Goal: Task Accomplishment & Management: Use online tool/utility

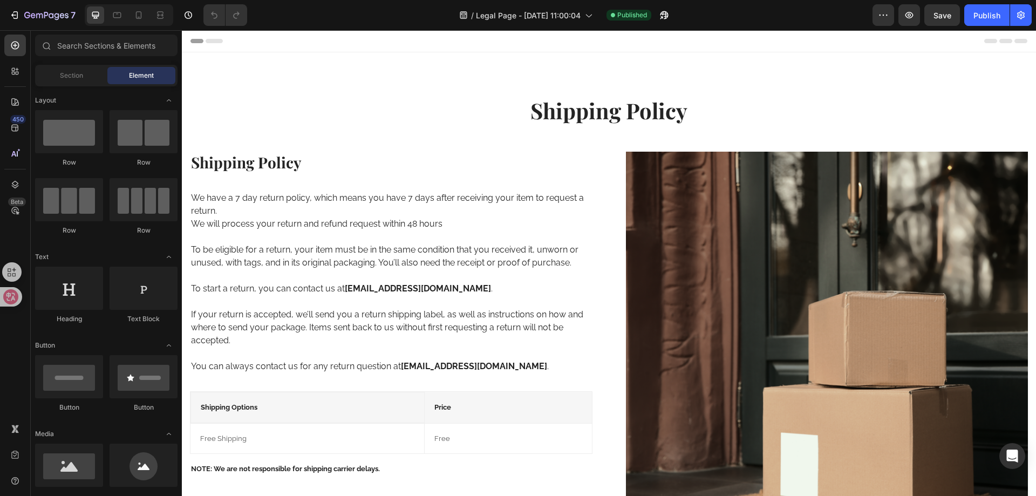
scroll to position [54, 0]
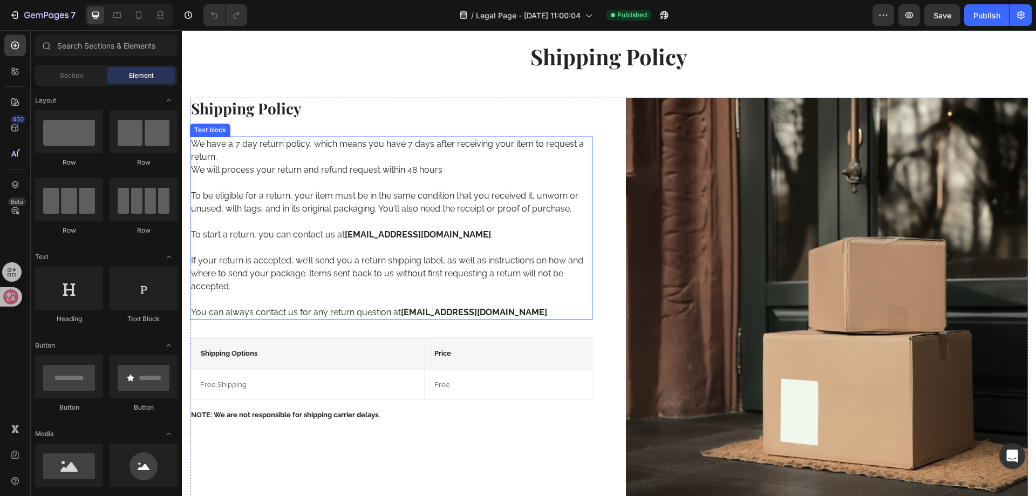
click at [438, 310] on strong "[EMAIL_ADDRESS][DOMAIN_NAME]" at bounding box center [474, 312] width 146 height 10
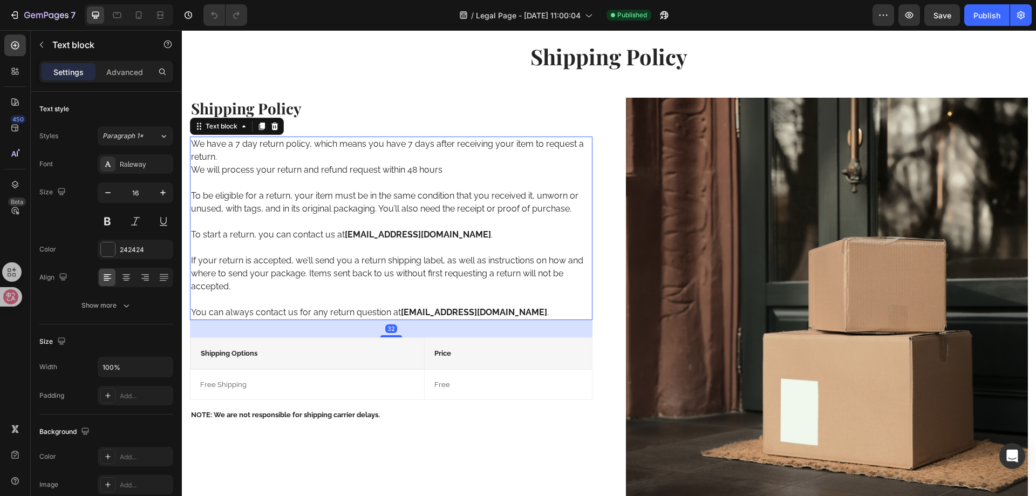
click at [413, 310] on strong "[EMAIL_ADDRESS][DOMAIN_NAME]" at bounding box center [474, 312] width 146 height 10
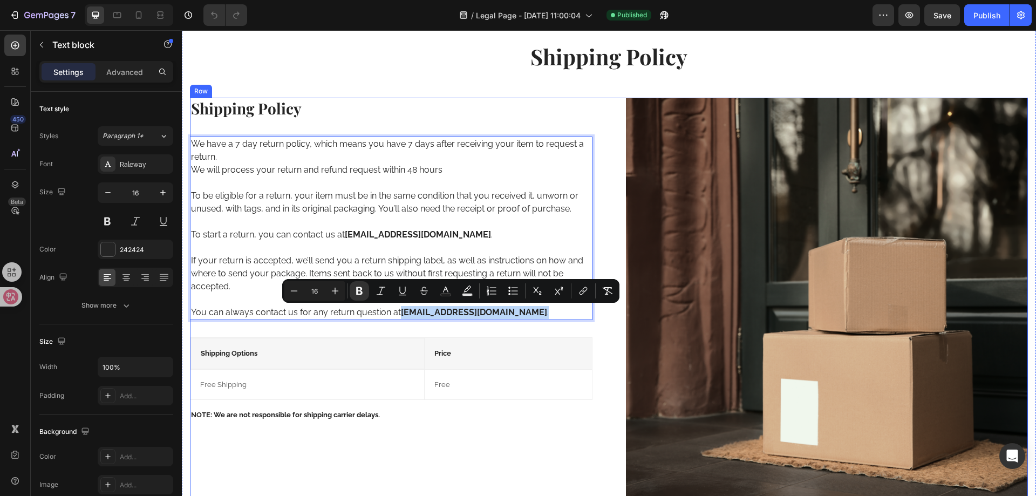
drag, startPoint x: 401, startPoint y: 313, endPoint x: 502, endPoint y: 322, distance: 100.7
click at [502, 322] on div "Shipping Policy Heading We have a 7 day return policy, which means you have 7 d…" at bounding box center [391, 299] width 403 height 403
copy p "[EMAIL_ADDRESS][DOMAIN_NAME] ."
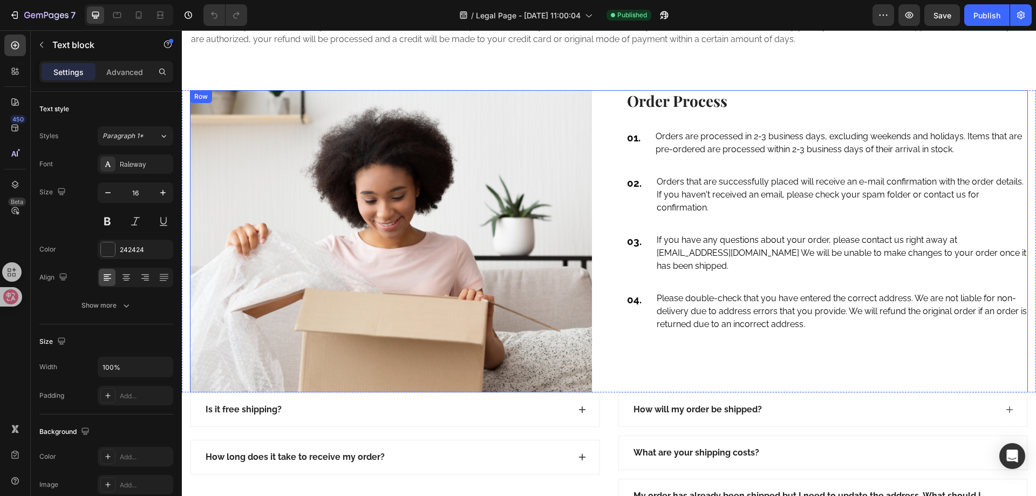
scroll to position [971, 0]
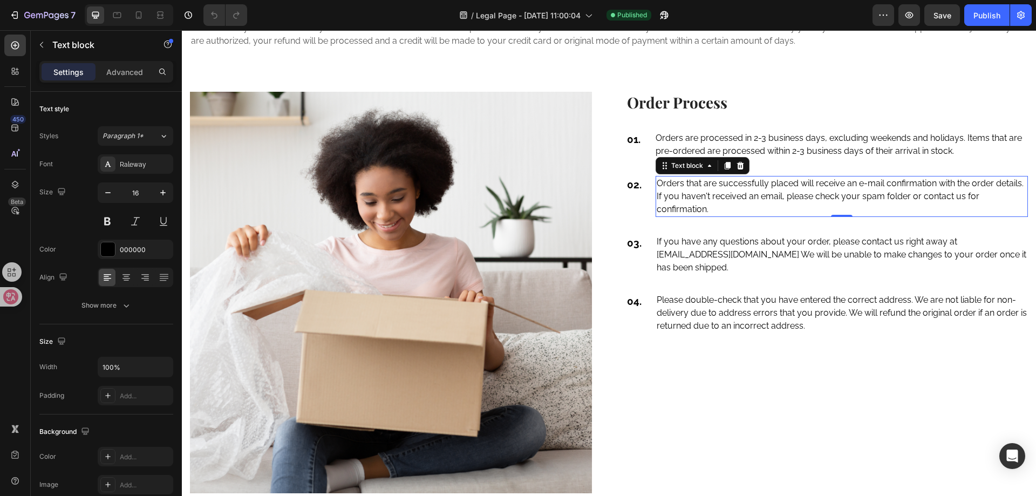
click at [699, 186] on p "Orders that are successfully placed will receive an e-mail confirmation with th…" at bounding box center [842, 196] width 371 height 39
click at [765, 198] on p "Orders that are successfully placed will receive an e-mail confirmation with th…" at bounding box center [842, 196] width 371 height 39
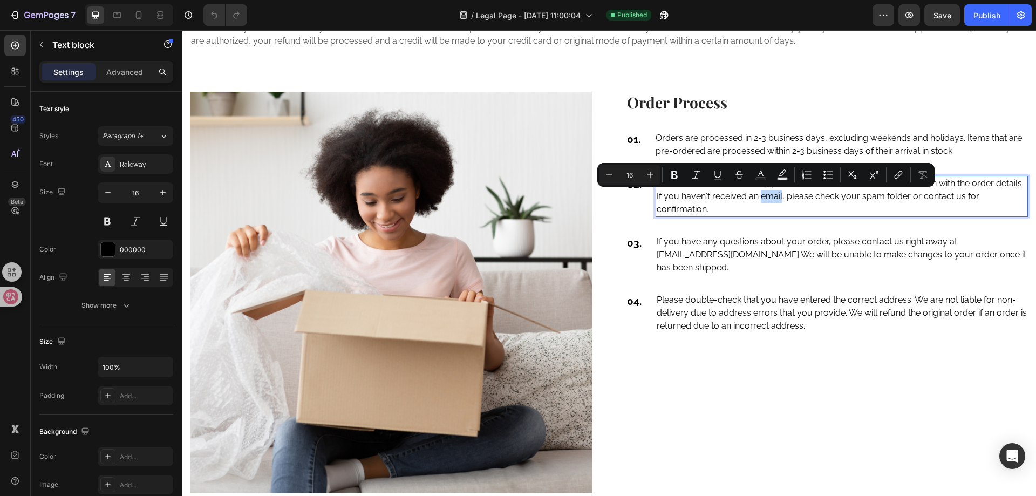
drag, startPoint x: 756, startPoint y: 197, endPoint x: 776, endPoint y: 197, distance: 20.5
click at [776, 197] on p "Orders that are successfully placed will receive an e-mail confirmation with th…" at bounding box center [842, 196] width 371 height 39
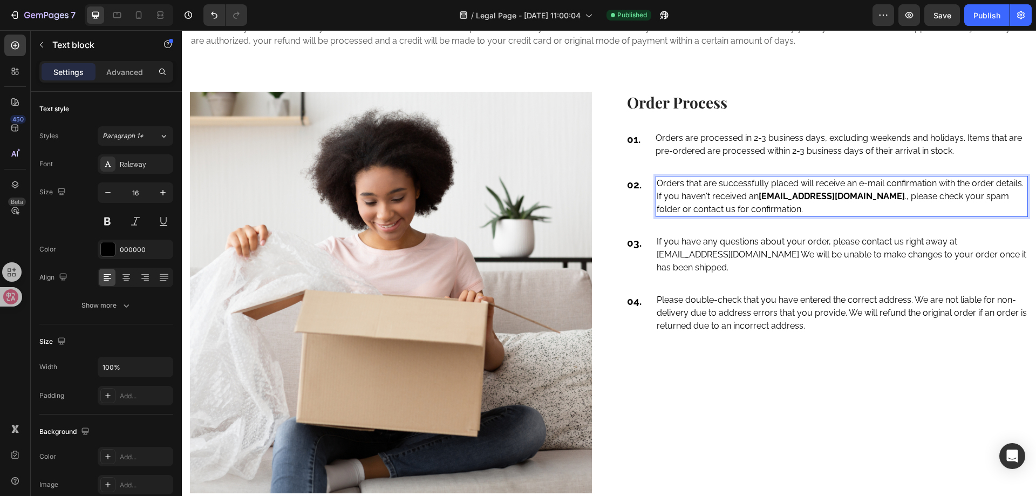
click at [797, 200] on strong "[EMAIL_ADDRESS][DOMAIN_NAME]" at bounding box center [832, 196] width 146 height 10
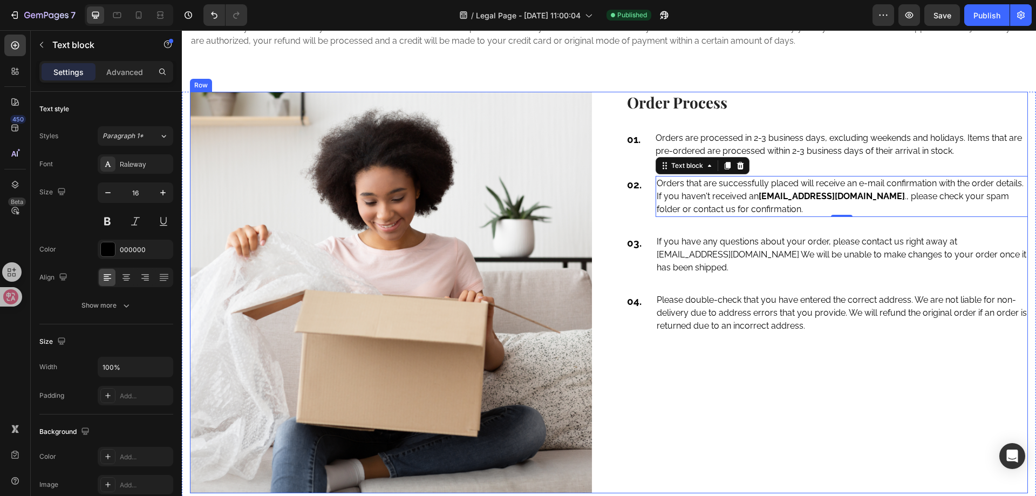
click at [626, 217] on div "Order Process Heading 01. Text block Orders are processed in 2-3 business days,…" at bounding box center [827, 293] width 403 height 402
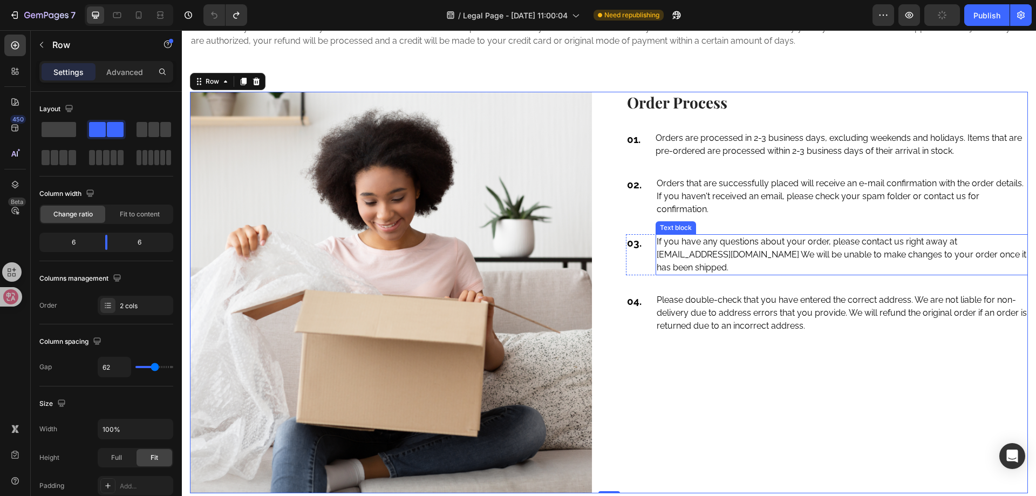
click at [716, 257] on p "If you have any questions about your order, please contact us right away at [EM…" at bounding box center [842, 254] width 371 height 39
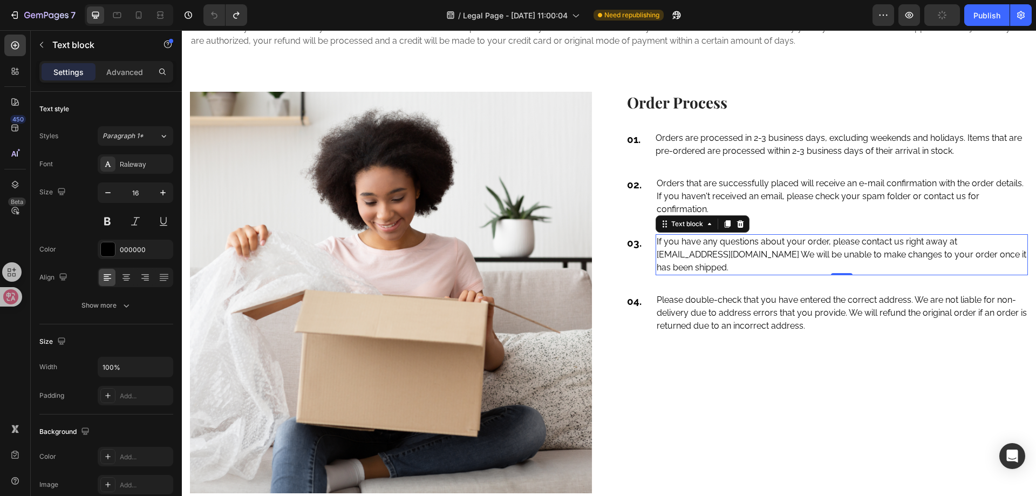
click at [657, 254] on p "If you have any questions about your order, please contact us right away at [EM…" at bounding box center [842, 254] width 371 height 39
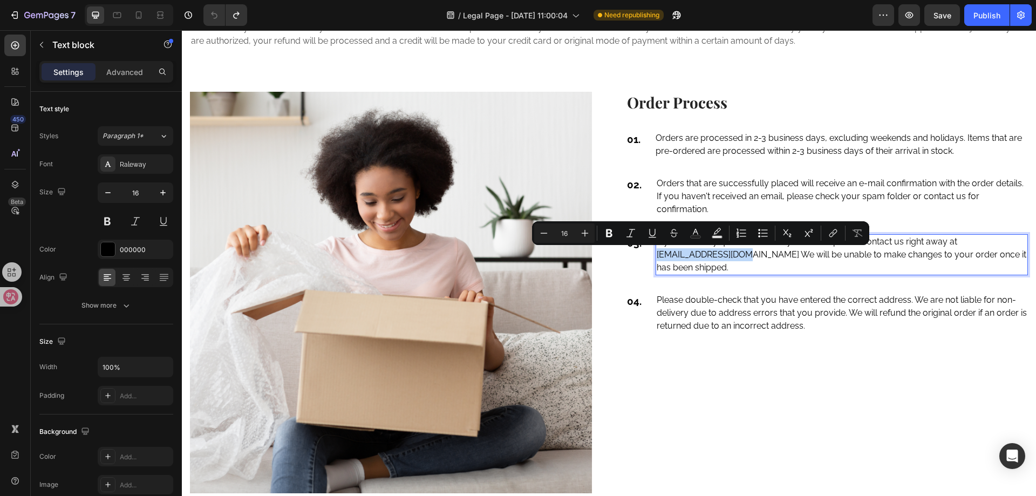
drag, startPoint x: 652, startPoint y: 254, endPoint x: 746, endPoint y: 254, distance: 93.3
click at [746, 254] on p "If you have any questions about your order, please contact us right away at [EM…" at bounding box center [842, 254] width 371 height 39
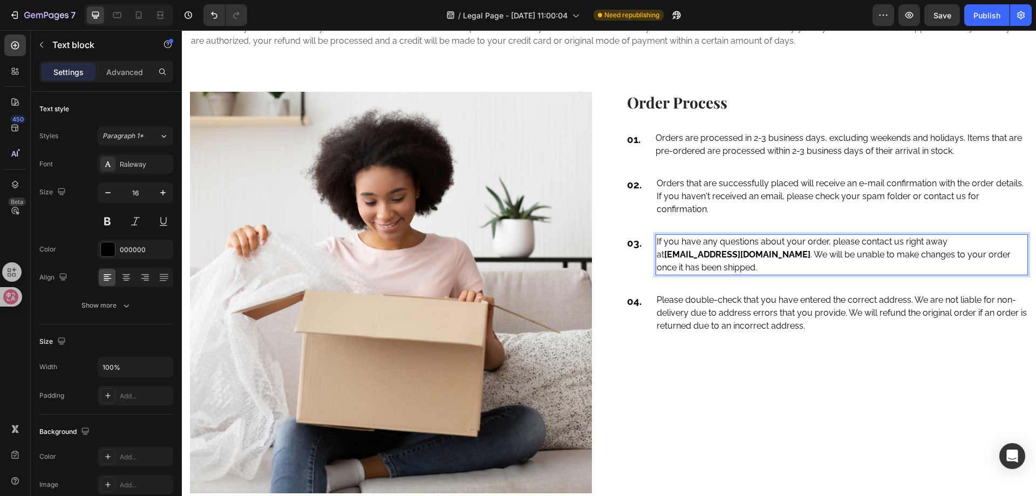
click at [765, 256] on p "If you have any questions about your order, please contact us right away at [EM…" at bounding box center [842, 254] width 371 height 39
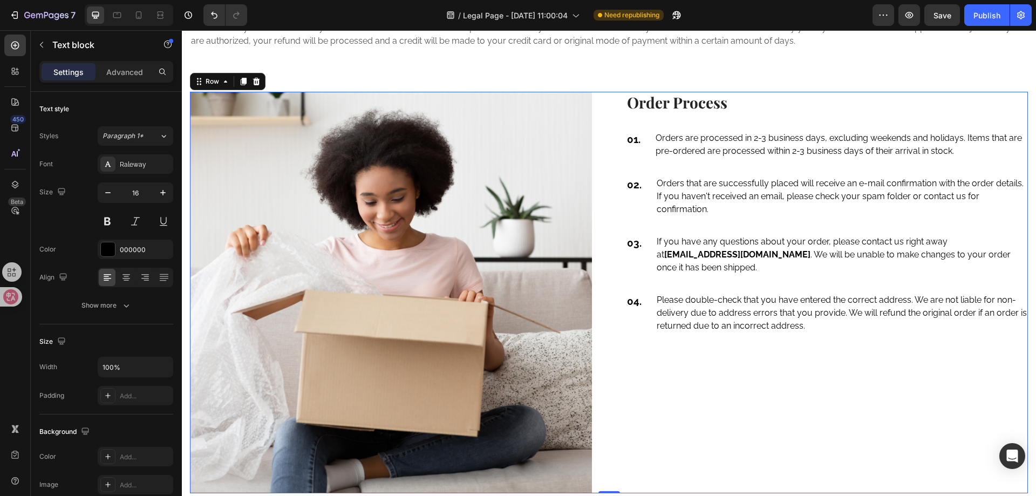
click at [611, 230] on div "Image Order Process Heading 01. Text block Orders are processed in 2-3 business…" at bounding box center [609, 293] width 838 height 402
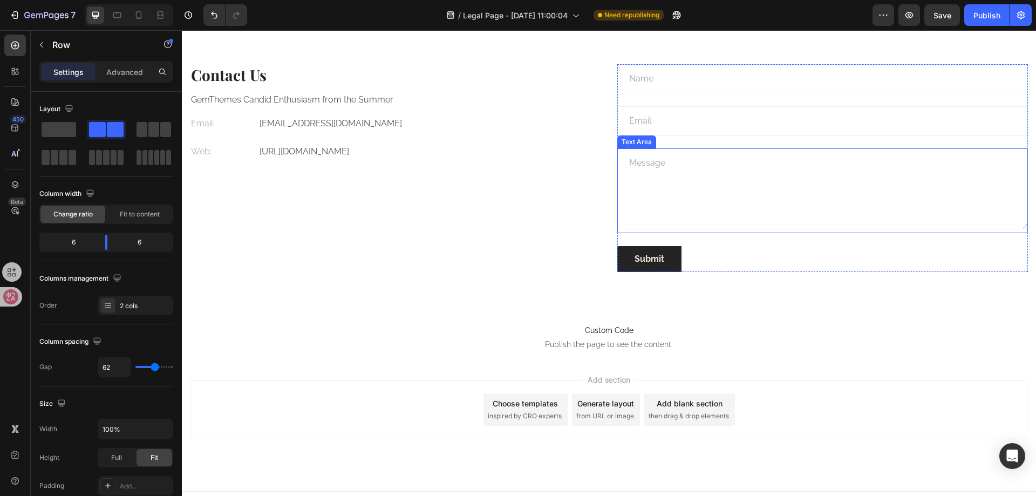
scroll to position [1634, 0]
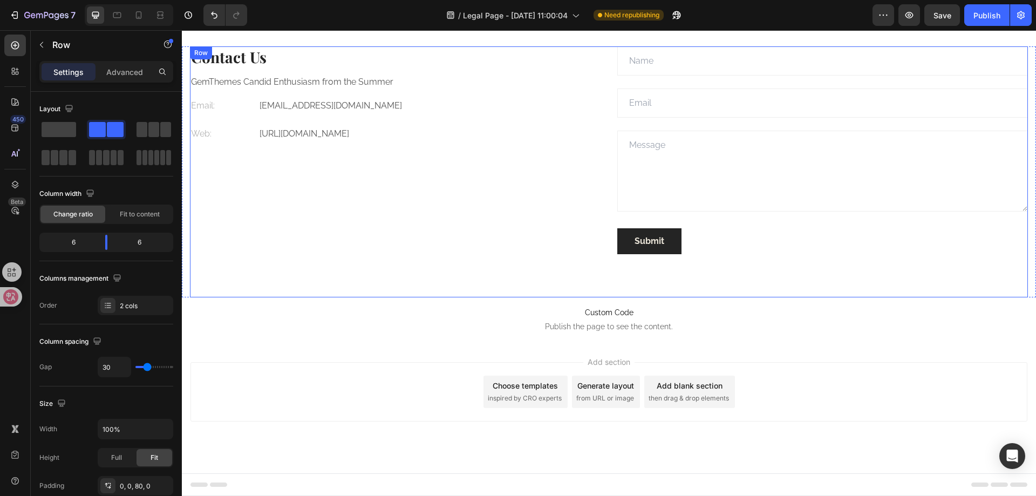
click at [333, 256] on div "Contact Us Heading GemThemes Candid Enthusiasm from the Summer Text block Addre…" at bounding box center [609, 171] width 838 height 251
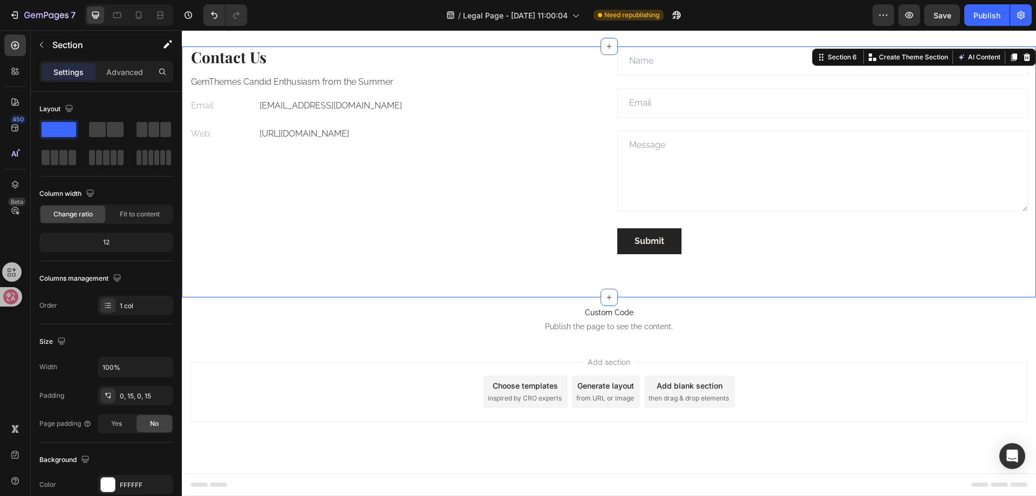
click at [185, 213] on div "Contact Us Heading GemThemes Candid Enthusiasm from the Summer Text block Addre…" at bounding box center [609, 171] width 854 height 251
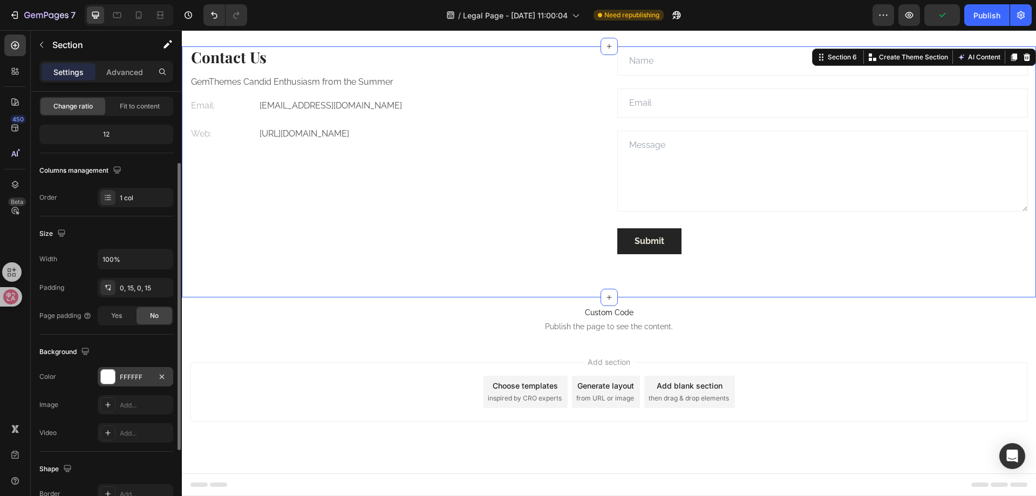
click at [133, 371] on div "FFFFFF" at bounding box center [136, 376] width 76 height 19
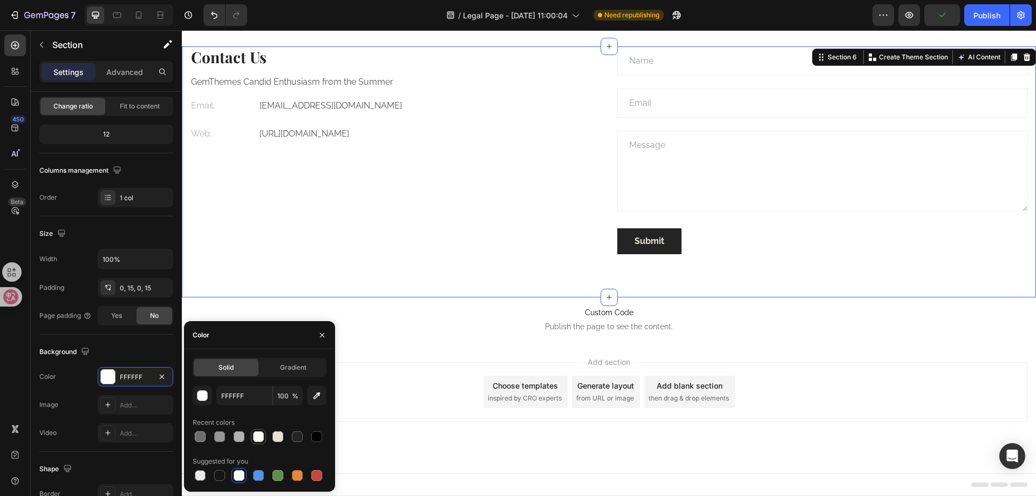
click at [256, 440] on div at bounding box center [258, 436] width 11 height 11
type input "FCFAF7"
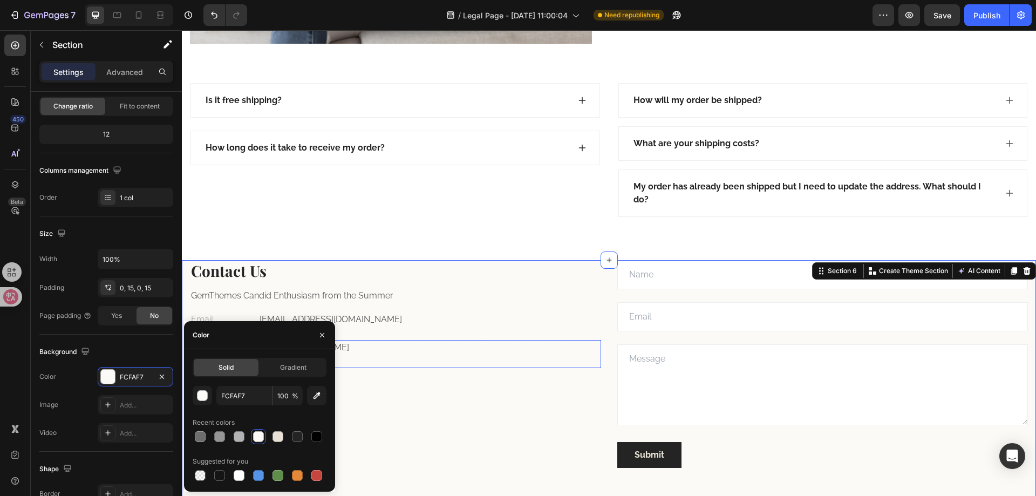
scroll to position [1419, 0]
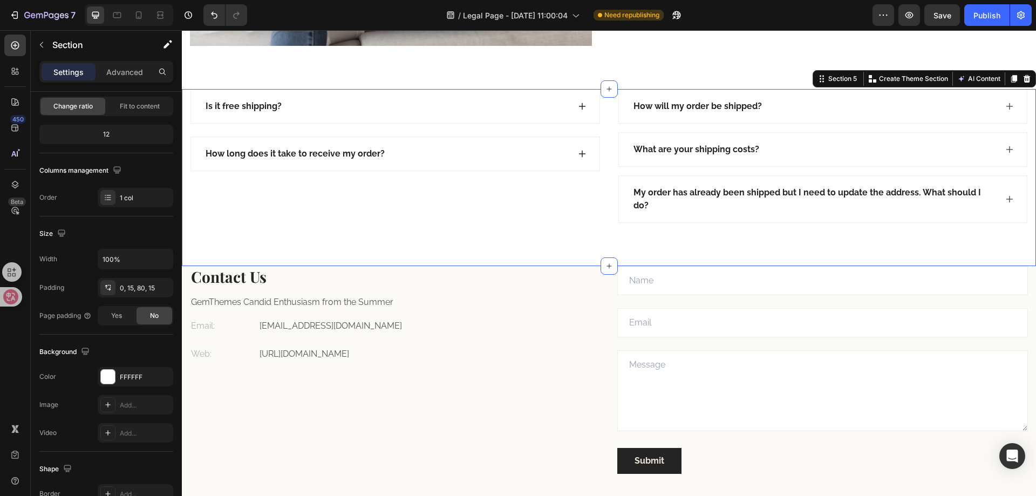
click at [192, 222] on div "Is it free shipping? How long does it take to receive my order? Accordion How w…" at bounding box center [609, 177] width 854 height 177
click at [129, 370] on div "FFFFFF" at bounding box center [136, 376] width 76 height 19
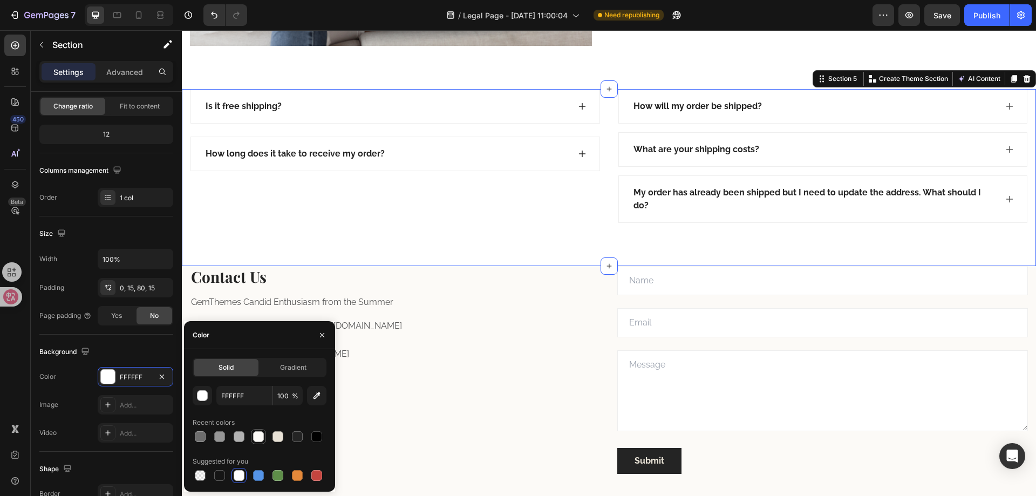
click at [261, 440] on div at bounding box center [258, 436] width 11 height 11
type input "FCFAF7"
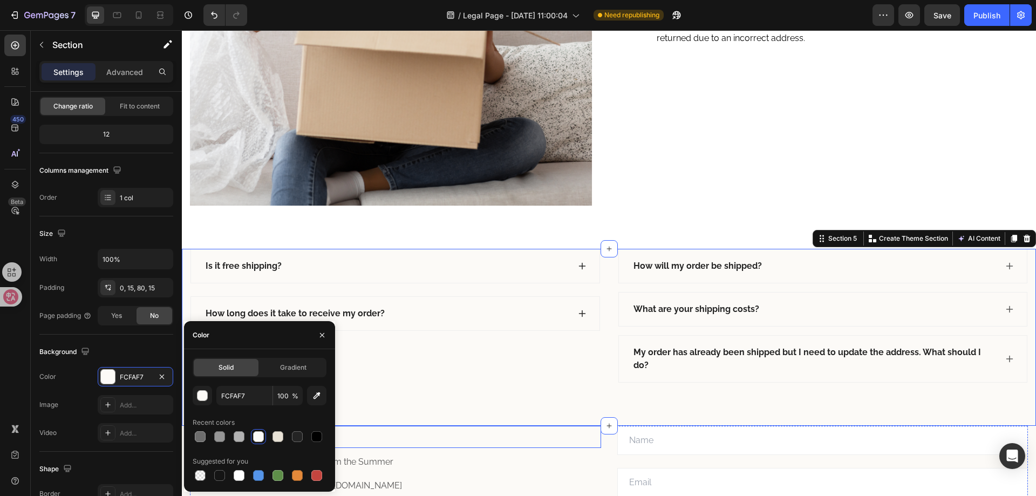
scroll to position [1257, 0]
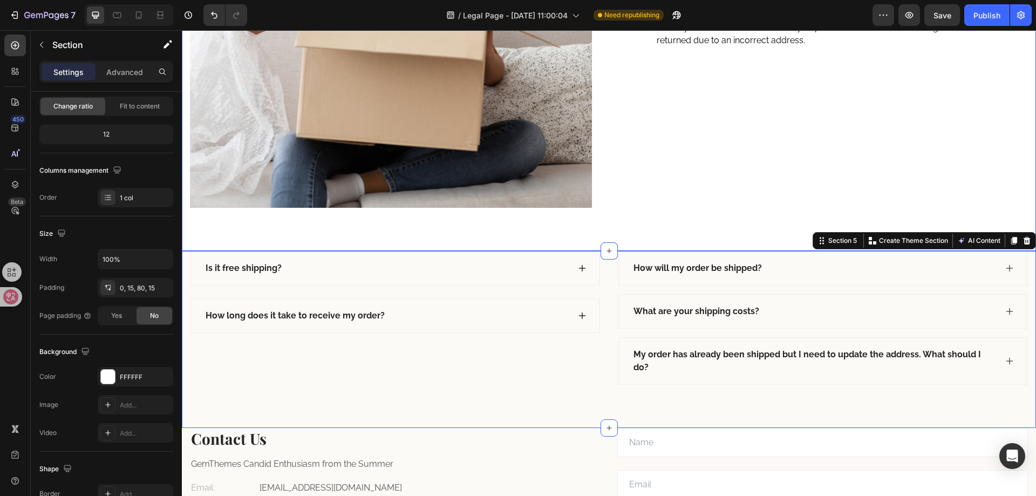
click at [621, 223] on div "Image Order Process Heading 01. Text block Orders are processed in 2-3 business…" at bounding box center [609, 28] width 854 height 445
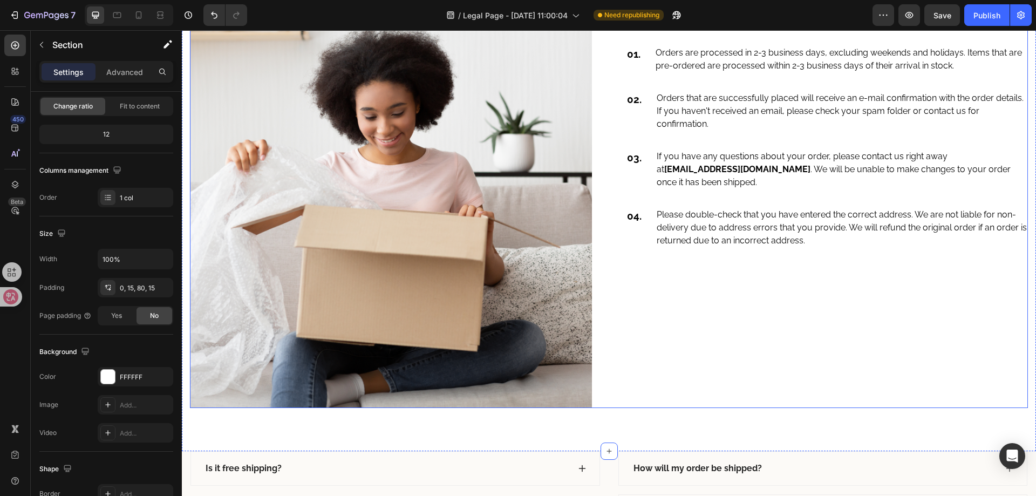
scroll to position [1041, 0]
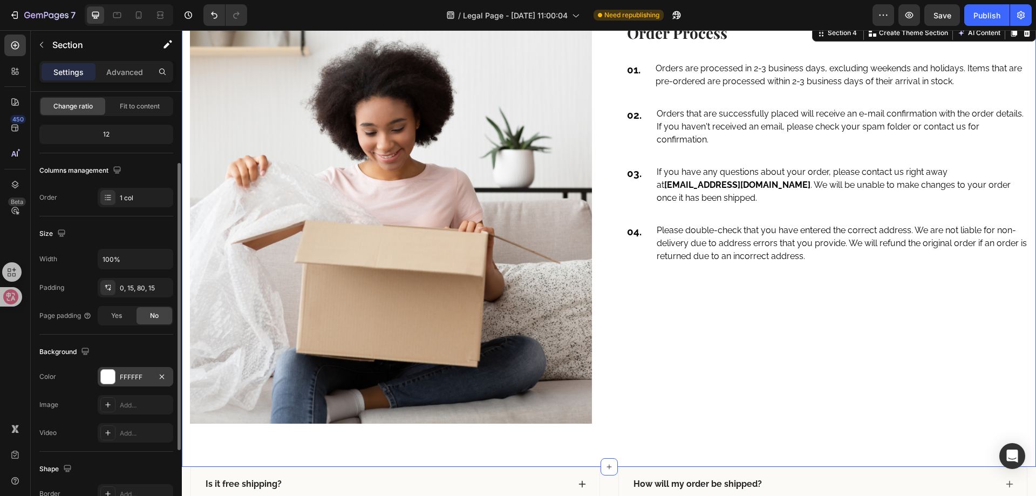
click at [120, 386] on div "FFFFFF" at bounding box center [136, 376] width 76 height 19
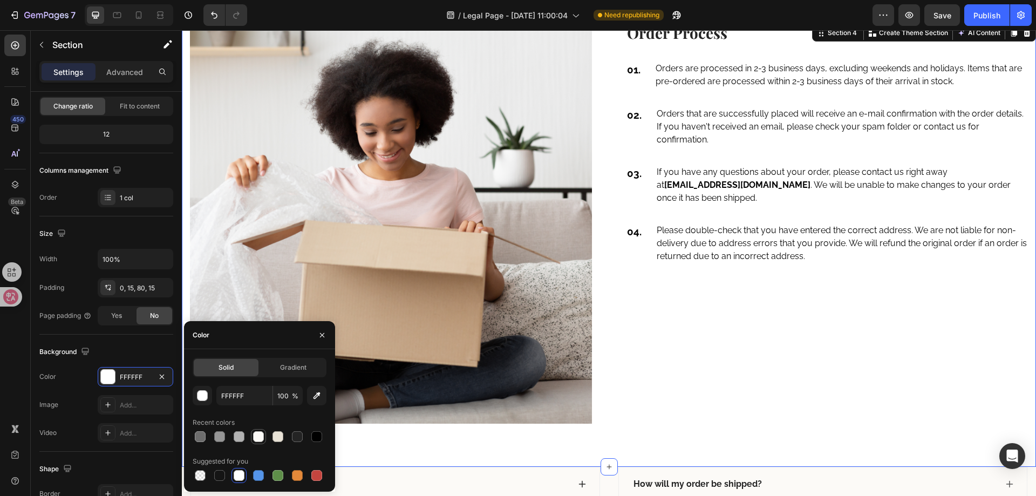
click at [257, 438] on div at bounding box center [258, 436] width 11 height 11
type input "FCFAF7"
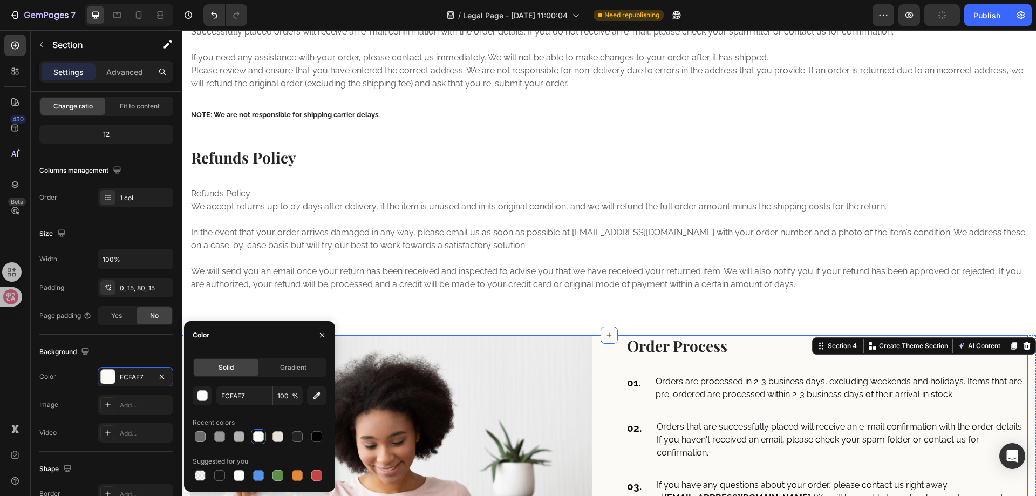
scroll to position [717, 0]
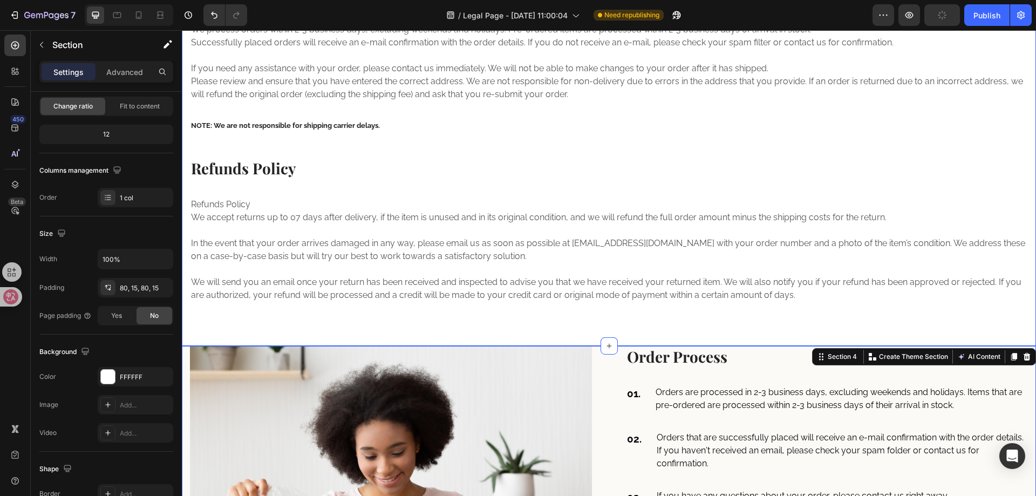
click at [500, 329] on div "International Shipping Policy Heading We process orders within 2-3 business day…" at bounding box center [609, 143] width 854 height 406
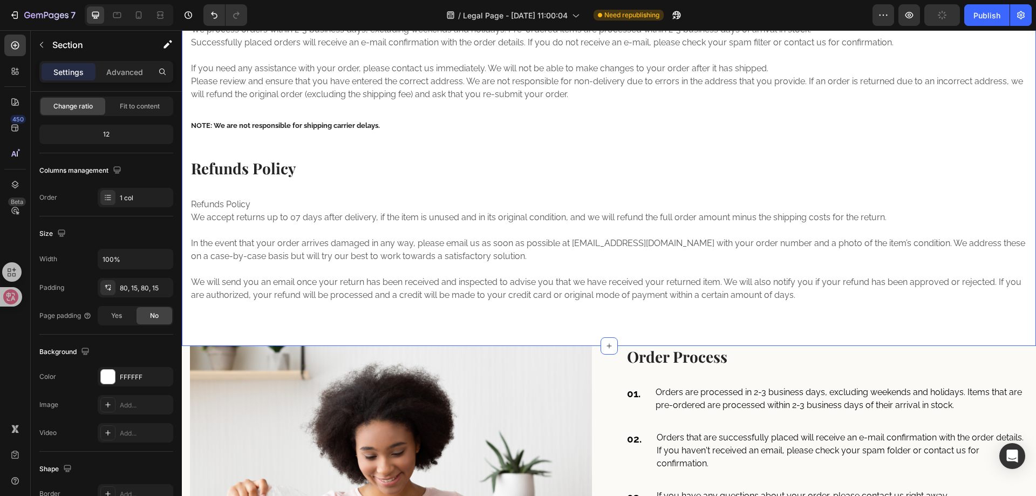
drag, startPoint x: 190, startPoint y: 337, endPoint x: 183, endPoint y: 346, distance: 11.5
click at [190, 338] on div "International Shipping Policy Heading We process orders within 2-3 business day…" at bounding box center [609, 143] width 854 height 406
click at [137, 378] on div "FFFFFF" at bounding box center [135, 377] width 31 height 10
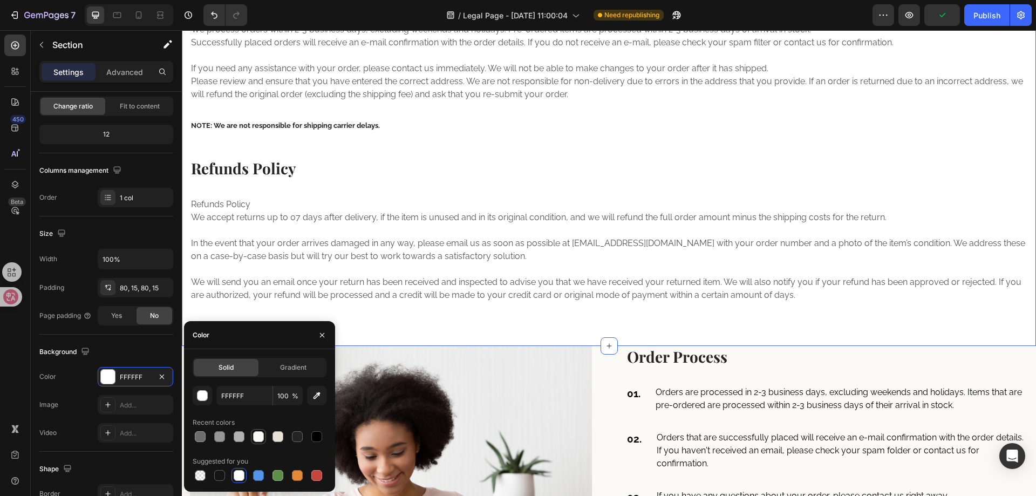
click at [257, 433] on div at bounding box center [258, 436] width 11 height 11
type input "FCFAF7"
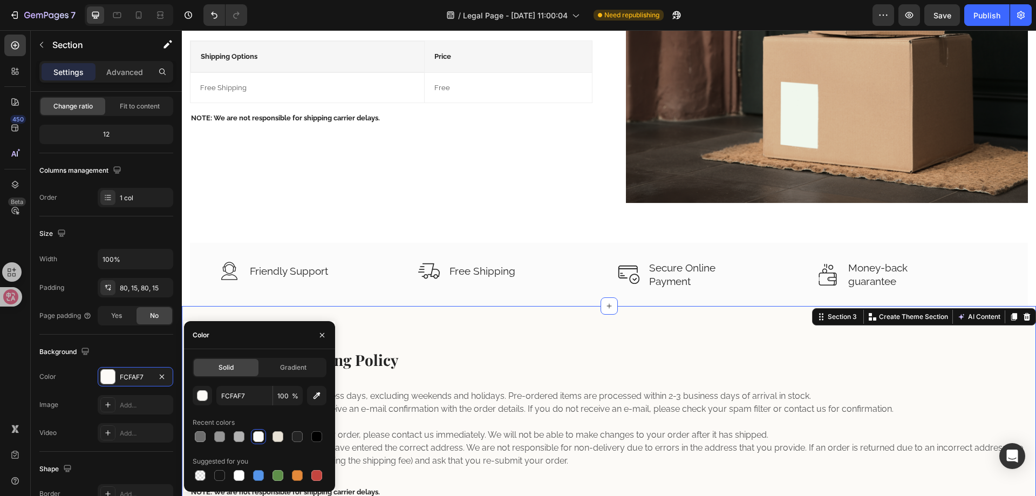
scroll to position [339, 0]
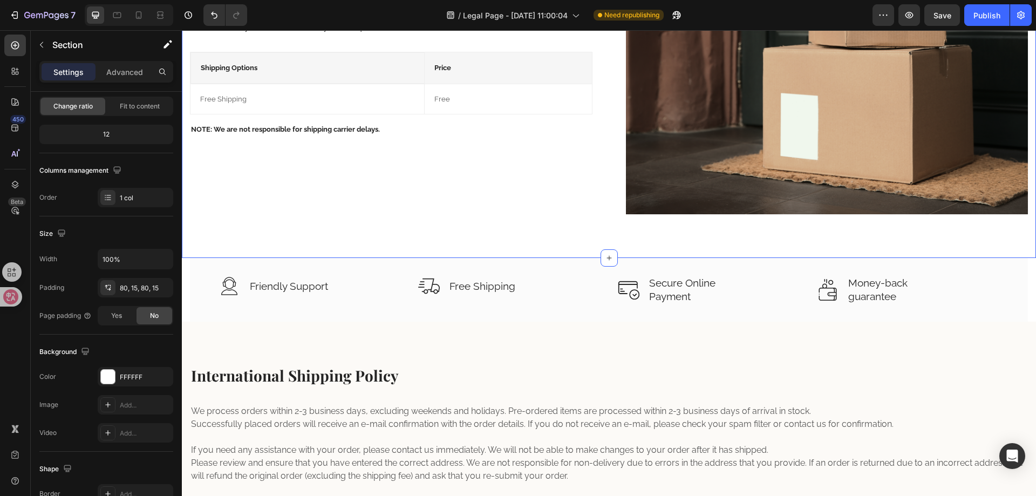
click at [121, 378] on div "FFFFFF" at bounding box center [135, 377] width 31 height 10
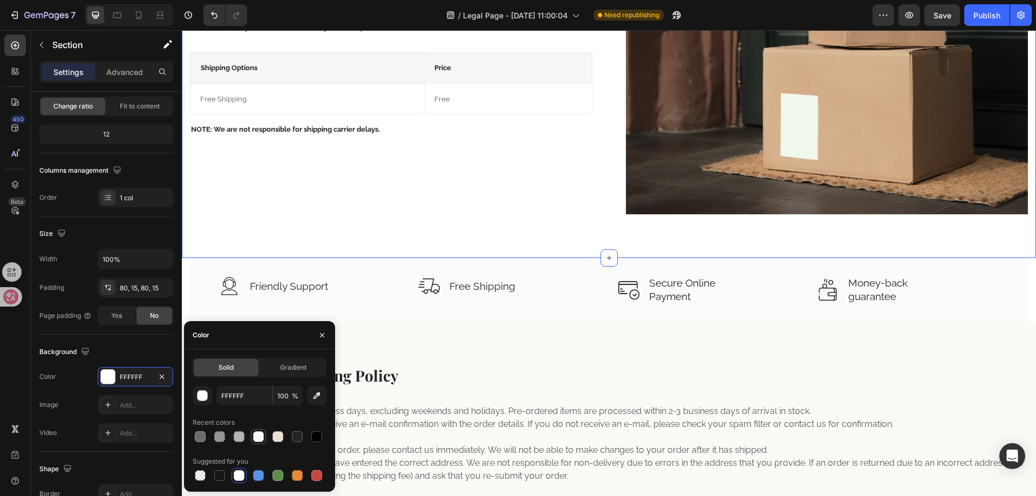
click at [254, 434] on div at bounding box center [258, 436] width 11 height 11
type input "FCFAF7"
click at [189, 276] on div "Image Friendly Support Text block Row Image Free Shipping Text block Row Image …" at bounding box center [609, 289] width 854 height 63
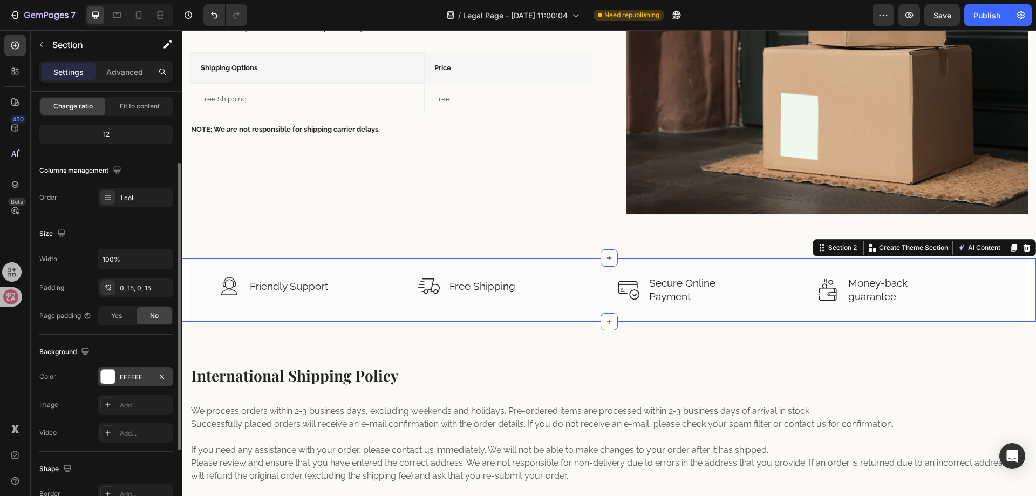
click at [126, 380] on div "FFFFFF" at bounding box center [135, 377] width 31 height 10
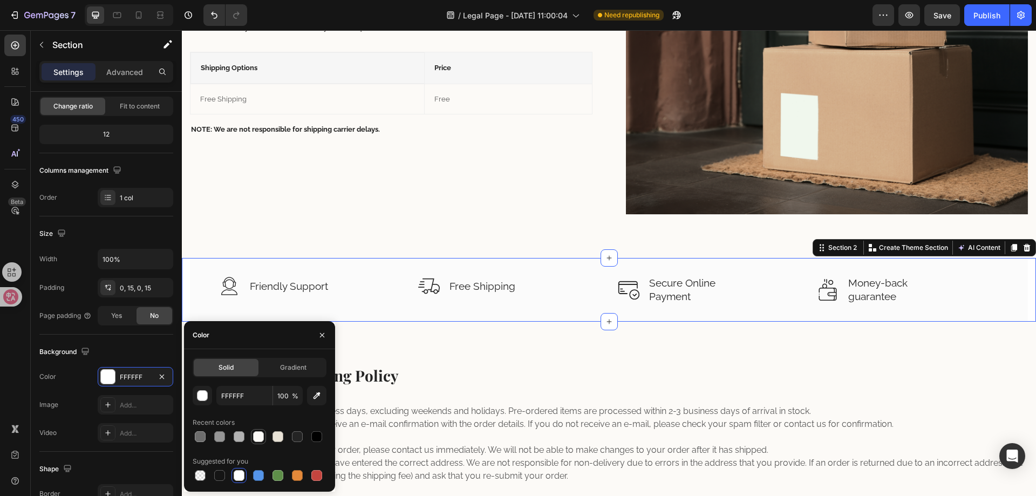
click at [253, 438] on div at bounding box center [258, 436] width 11 height 11
type input "FCFAF7"
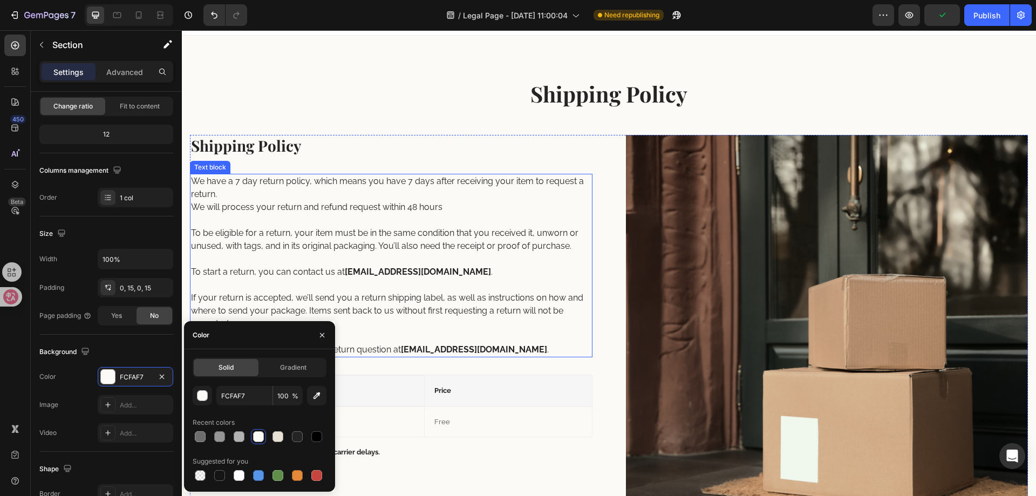
scroll to position [0, 0]
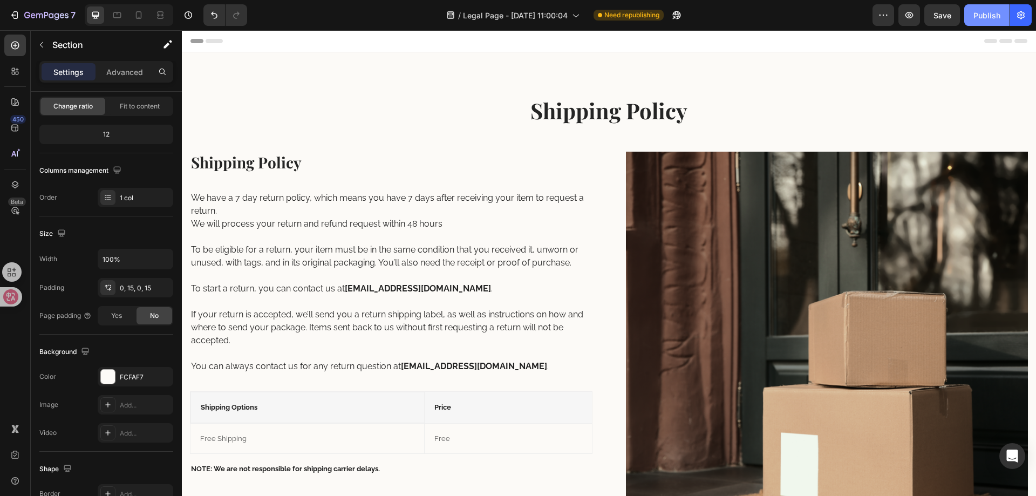
drag, startPoint x: 988, startPoint y: 18, endPoint x: 714, endPoint y: 60, distance: 277.4
click at [988, 18] on div "Publish" at bounding box center [986, 15] width 27 height 11
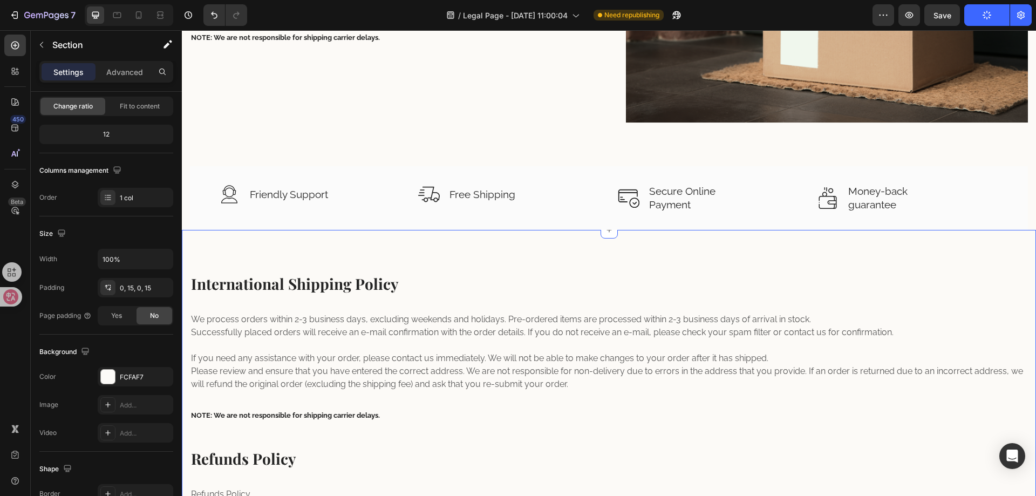
scroll to position [432, 0]
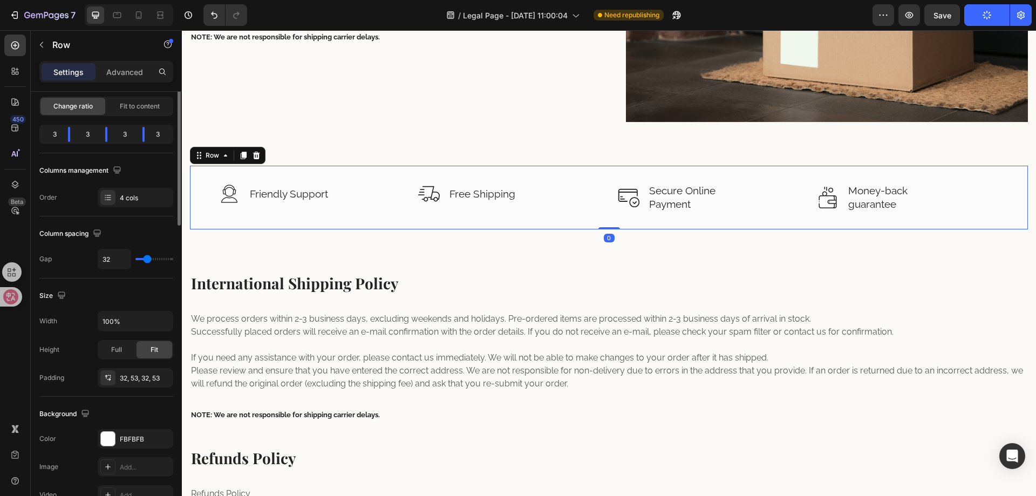
click at [993, 182] on div "Image Friendly Support Text block Row Image Free Shipping Text block Row Image …" at bounding box center [609, 197] width 838 height 63
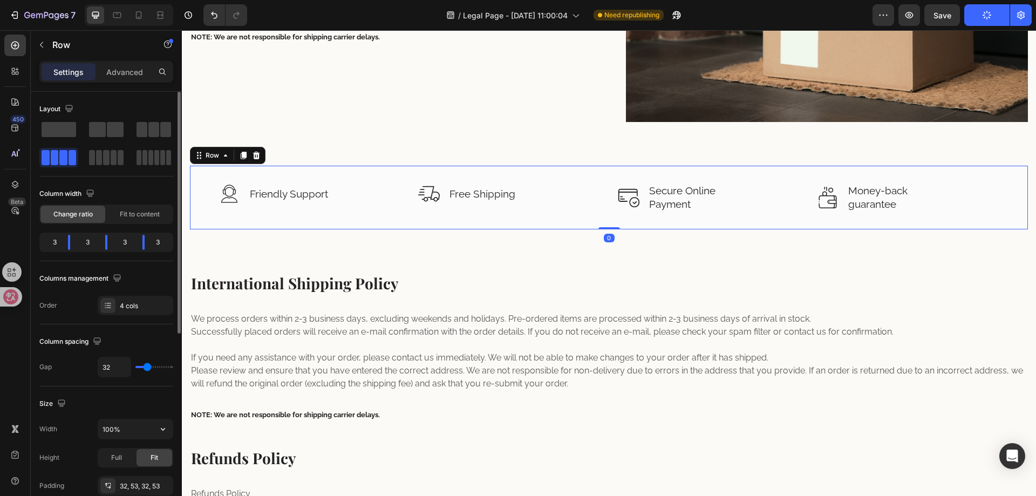
scroll to position [108, 0]
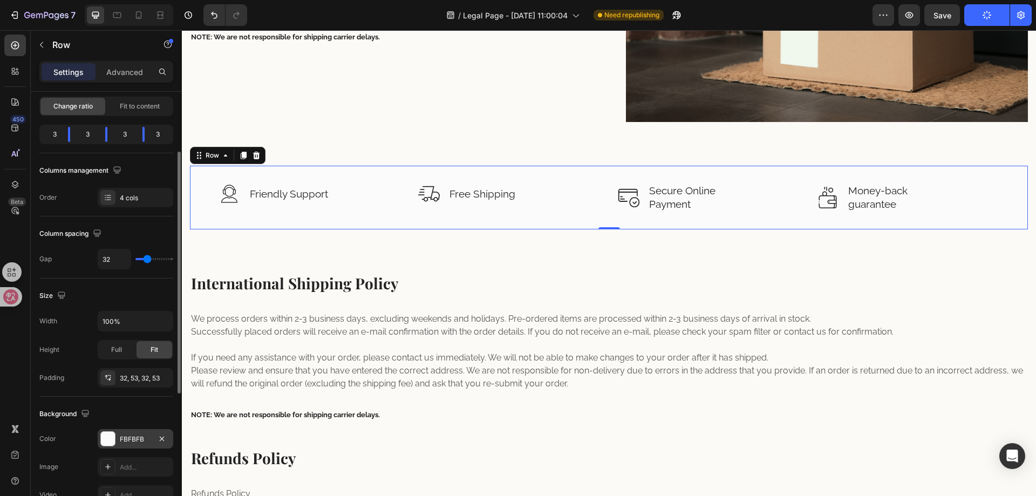
click at [135, 441] on div "FBFBFB" at bounding box center [135, 439] width 31 height 10
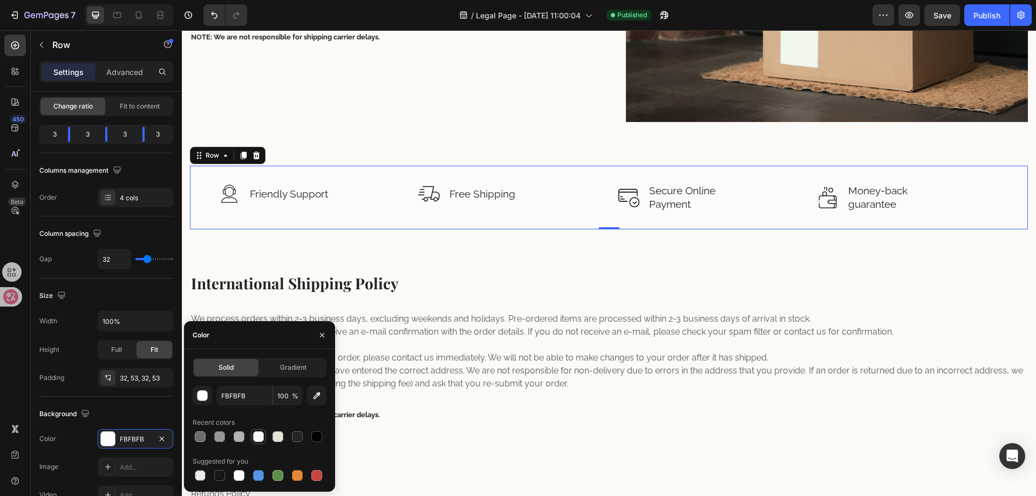
click at [251, 437] on div at bounding box center [258, 436] width 15 height 15
type input "FCFAF7"
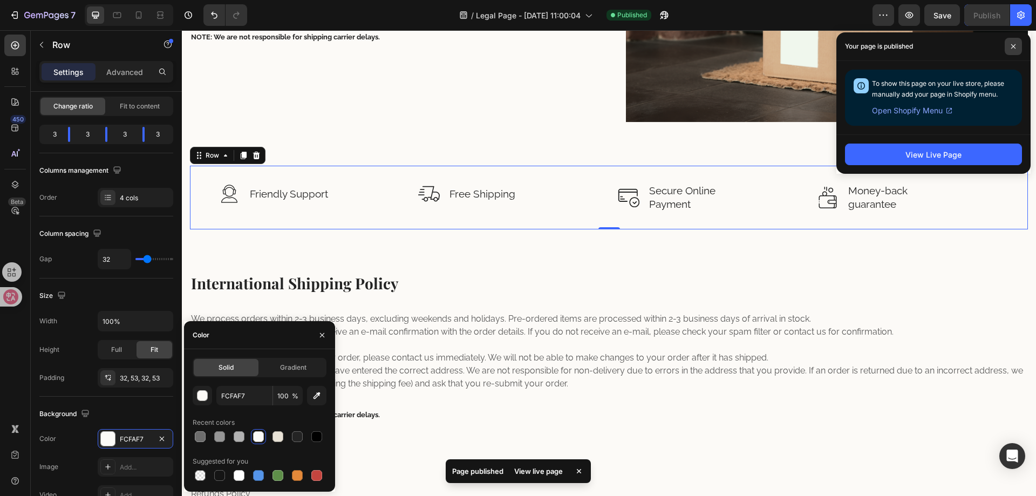
click at [1011, 42] on span at bounding box center [1013, 46] width 17 height 17
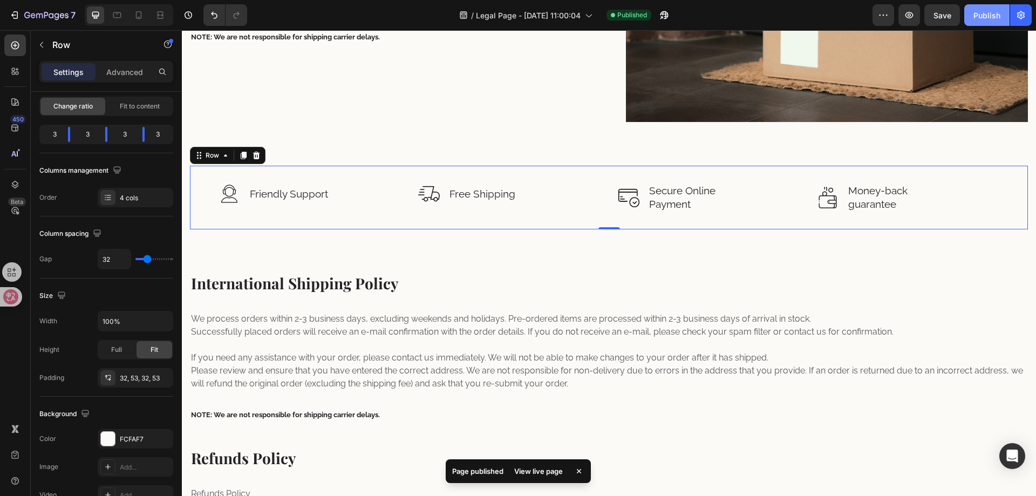
drag, startPoint x: 990, startPoint y: 16, endPoint x: 746, endPoint y: 25, distance: 244.6
click at [990, 16] on div "Publish" at bounding box center [986, 15] width 27 height 11
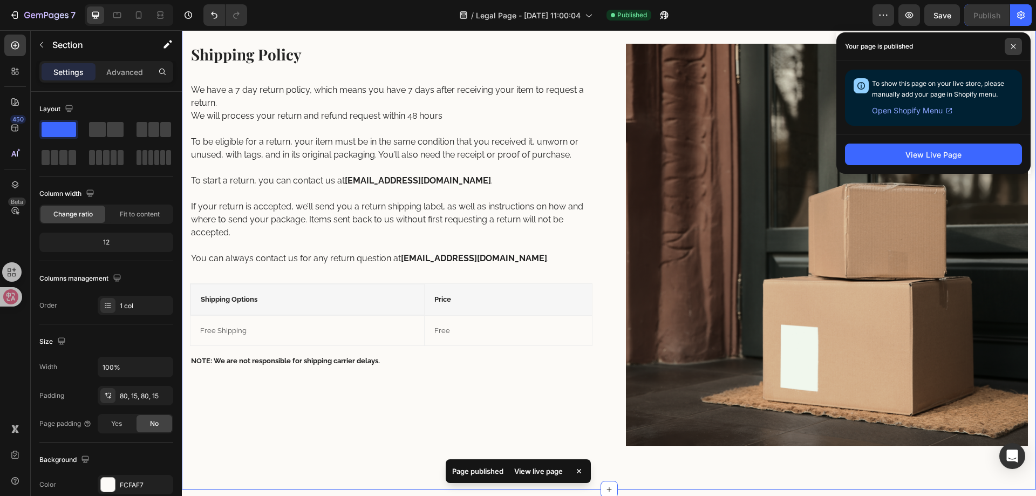
click at [1017, 44] on span at bounding box center [1013, 46] width 17 height 17
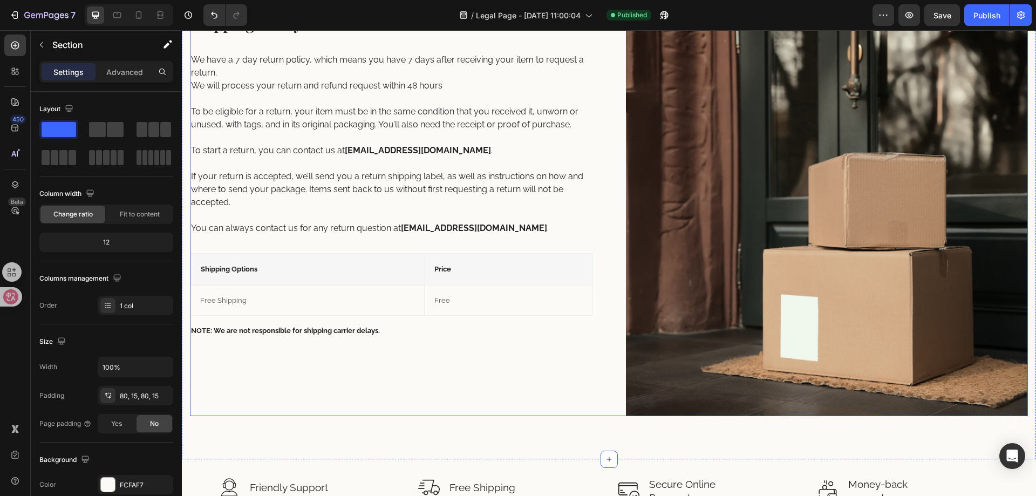
scroll to position [162, 0]
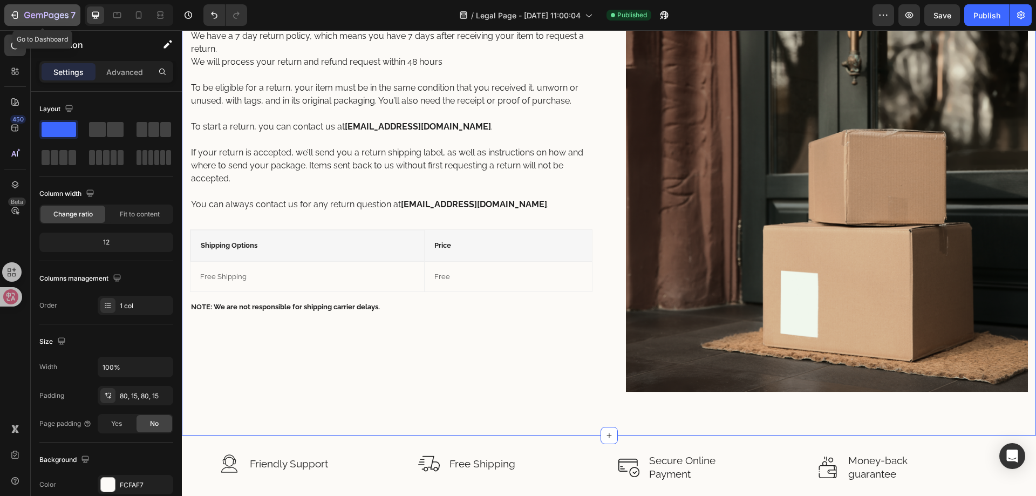
click at [18, 13] on icon "button" at bounding box center [15, 15] width 5 height 8
